Goal: Transaction & Acquisition: Obtain resource

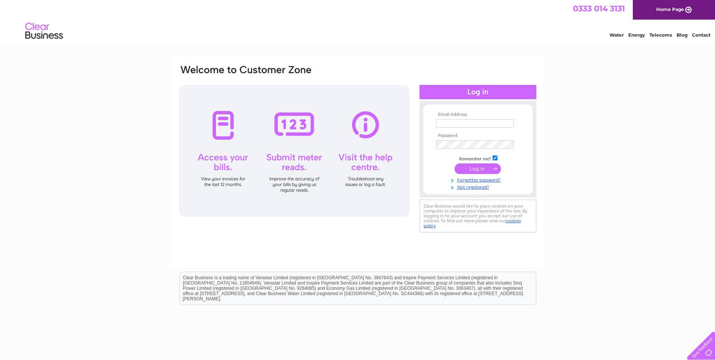
type input "accounts@theclimbinghangar.com"
click at [483, 166] on input "submit" at bounding box center [478, 168] width 46 height 11
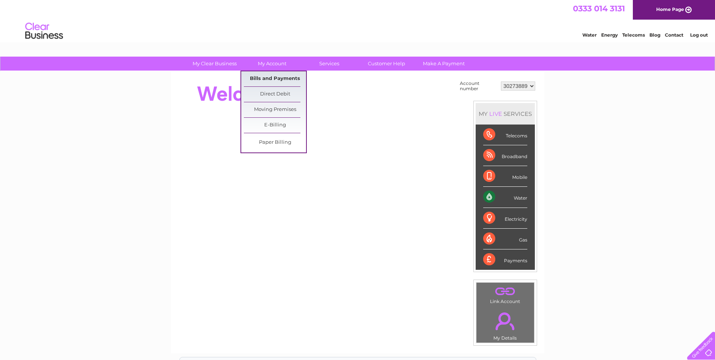
click at [267, 80] on link "Bills and Payments" at bounding box center [275, 78] width 62 height 15
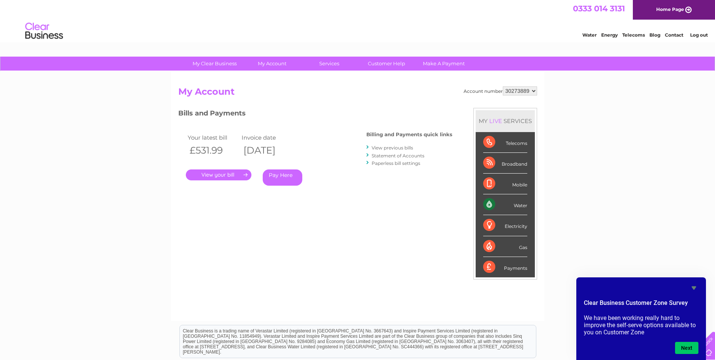
click at [388, 146] on link "View previous bills" at bounding box center [392, 148] width 41 height 6
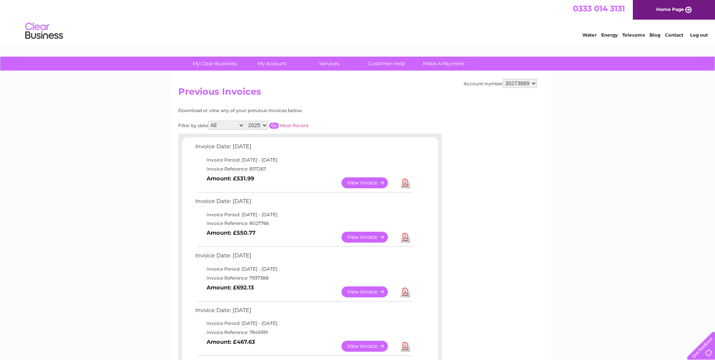
click at [367, 184] on link "View" at bounding box center [369, 182] width 55 height 11
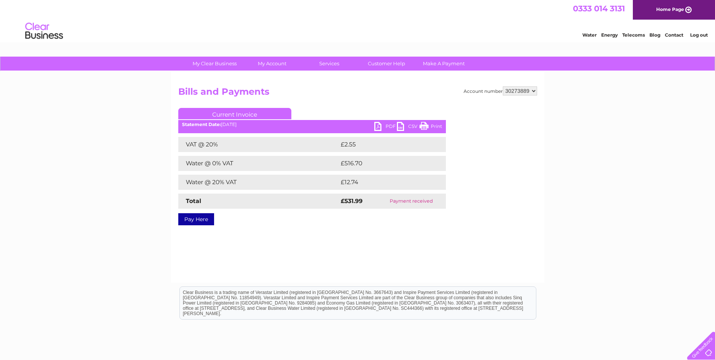
click at [384, 124] on link "PDF" at bounding box center [385, 127] width 23 height 11
